Goal: Task Accomplishment & Management: Use online tool/utility

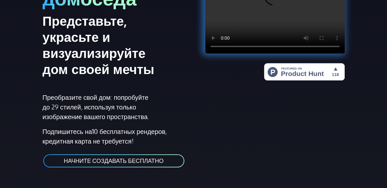
scroll to position [129, 0]
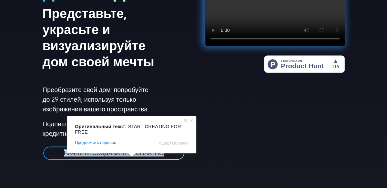
click at [109, 152] on ya-tr-span "НАЧНИТЕ СОЗДАВАТЬ БЕСПЛАТНО" at bounding box center [114, 153] width 100 height 7
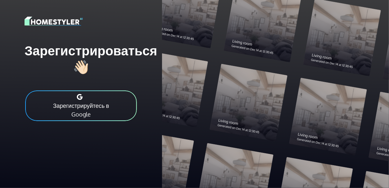
click at [97, 102] on button "Зарегистрируйтесь в Google" at bounding box center [81, 106] width 113 height 32
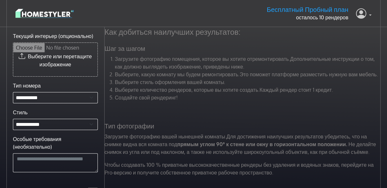
click at [364, 14] on icon at bounding box center [361, 13] width 10 height 13
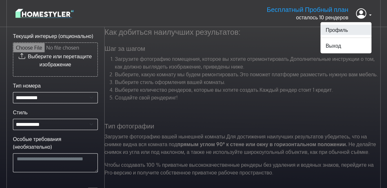
click at [339, 29] on ya-tr-span "Профиль" at bounding box center [336, 29] width 22 height 6
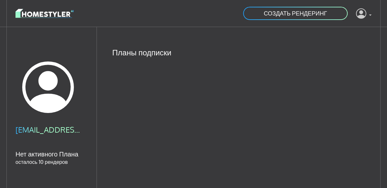
click at [358, 13] on icon at bounding box center [361, 13] width 10 height 13
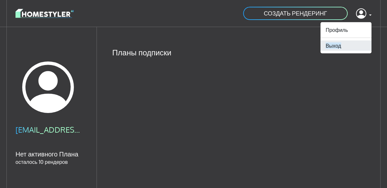
click at [331, 47] on ya-tr-span "Выход" at bounding box center [332, 45] width 15 height 6
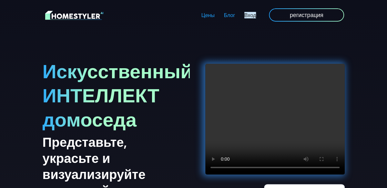
click at [256, 15] on ya-tr-span "Вход" at bounding box center [250, 15] width 12 height 6
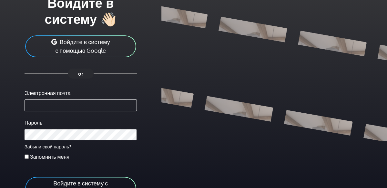
scroll to position [64, 0]
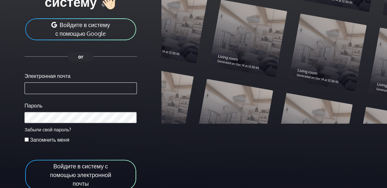
click at [87, 37] on button "Войдите в систему с помощью Google" at bounding box center [81, 29] width 112 height 23
